Goal: Task Accomplishment & Management: Manage account settings

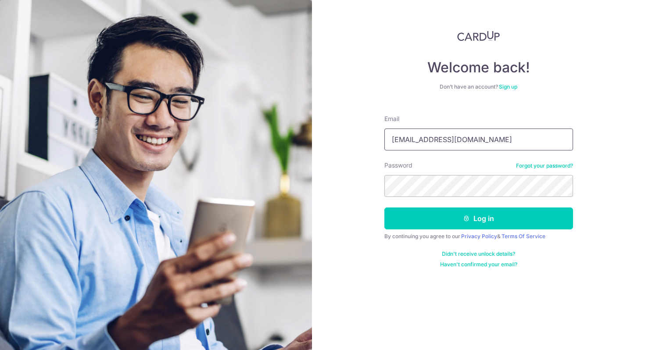
click at [496, 142] on input "chanjiawei112@gmail.com" at bounding box center [478, 139] width 189 height 22
type input "[EMAIL_ADDRESS][DOMAIN_NAME]"
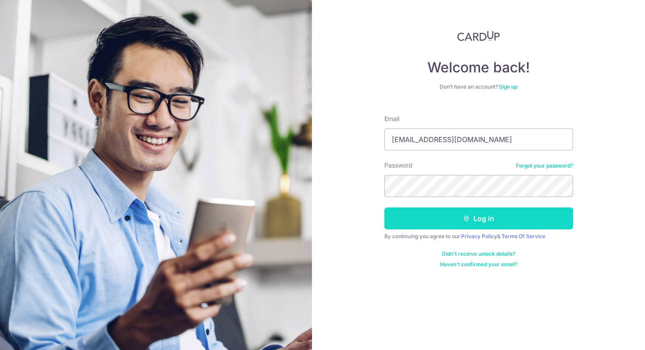
click at [463, 223] on button "Log in" at bounding box center [478, 218] width 189 height 22
